Goal: Navigation & Orientation: Find specific page/section

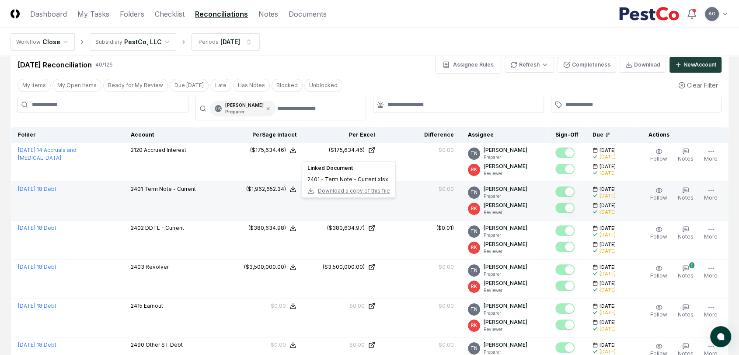
scroll to position [49, 0]
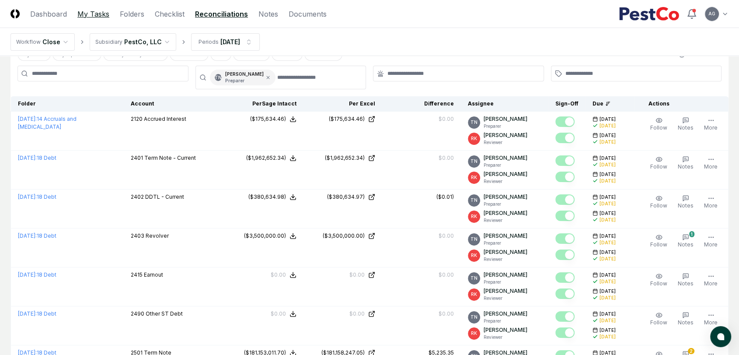
click at [87, 13] on link "My Tasks" at bounding box center [93, 14] width 32 height 10
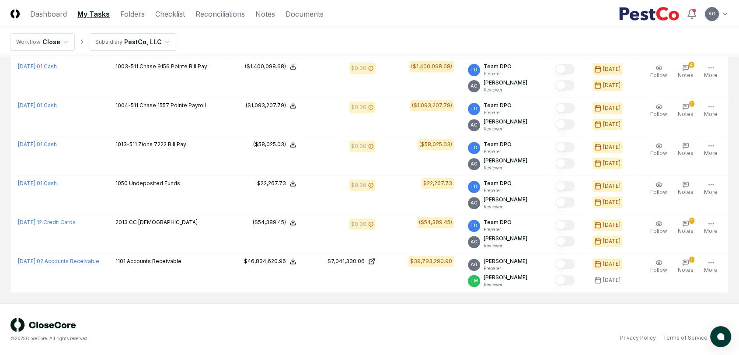
scroll to position [303, 0]
